Goal: Task Accomplishment & Management: Use online tool/utility

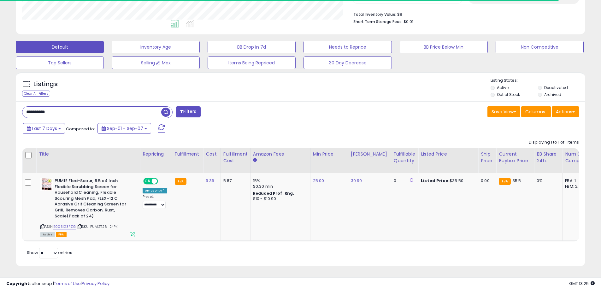
scroll to position [129, 330]
click at [164, 108] on span "button" at bounding box center [165, 112] width 9 height 9
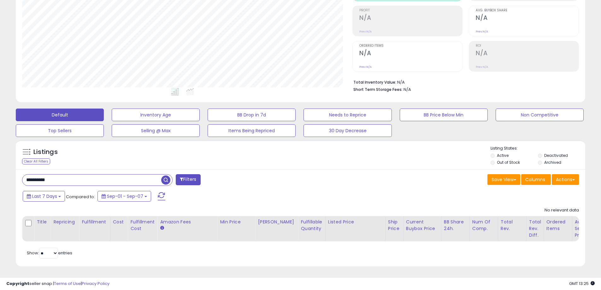
click at [542, 153] on li "Deactivated" at bounding box center [561, 156] width 46 height 7
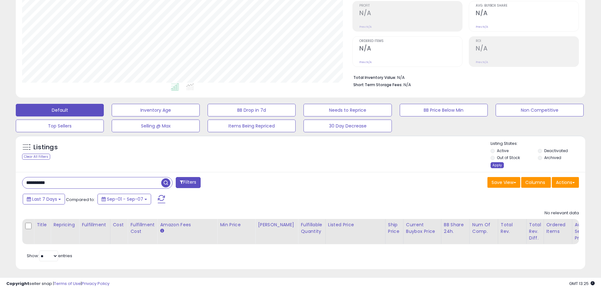
click at [496, 163] on div "Apply" at bounding box center [497, 165] width 13 height 6
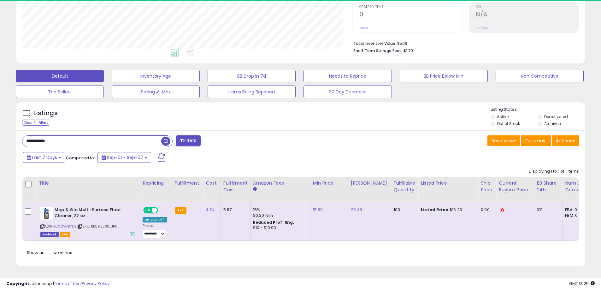
scroll to position [134, 0]
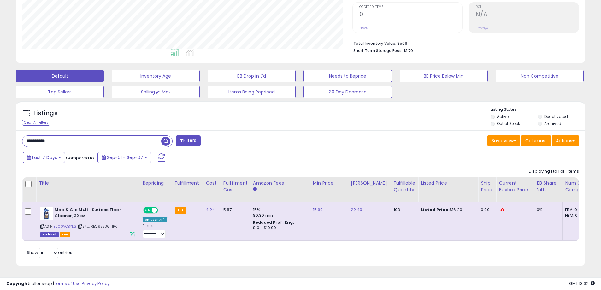
drag, startPoint x: 66, startPoint y: 135, endPoint x: -11, endPoint y: 135, distance: 77.6
click at [0, 135] on html "Unable to login Retrieving listings data.. has not yet accepted the Terms of Us…" at bounding box center [300, 16] width 601 height 290
paste input "text"
type input "**********"
click at [166, 137] on span "button" at bounding box center [165, 141] width 9 height 9
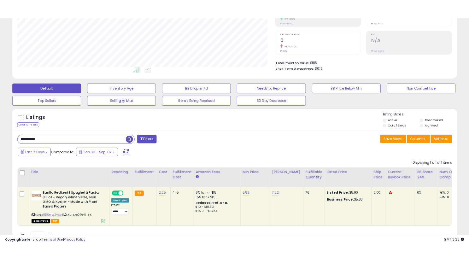
scroll to position [127, 0]
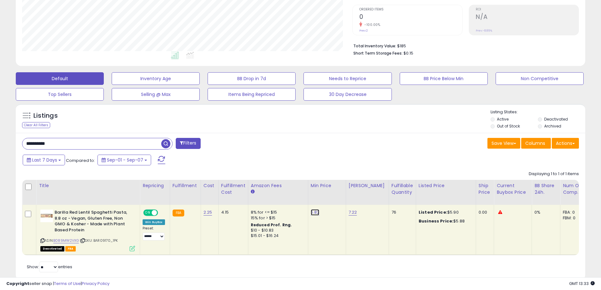
click at [315, 213] on link "5.82" at bounding box center [315, 212] width 9 height 6
click at [291, 198] on input "****" at bounding box center [296, 197] width 56 height 11
type input "****"
click button "submit" at bounding box center [331, 196] width 11 height 9
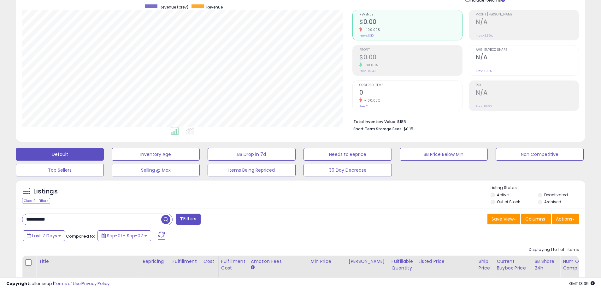
scroll to position [50, 0]
